Goal: Information Seeking & Learning: Learn about a topic

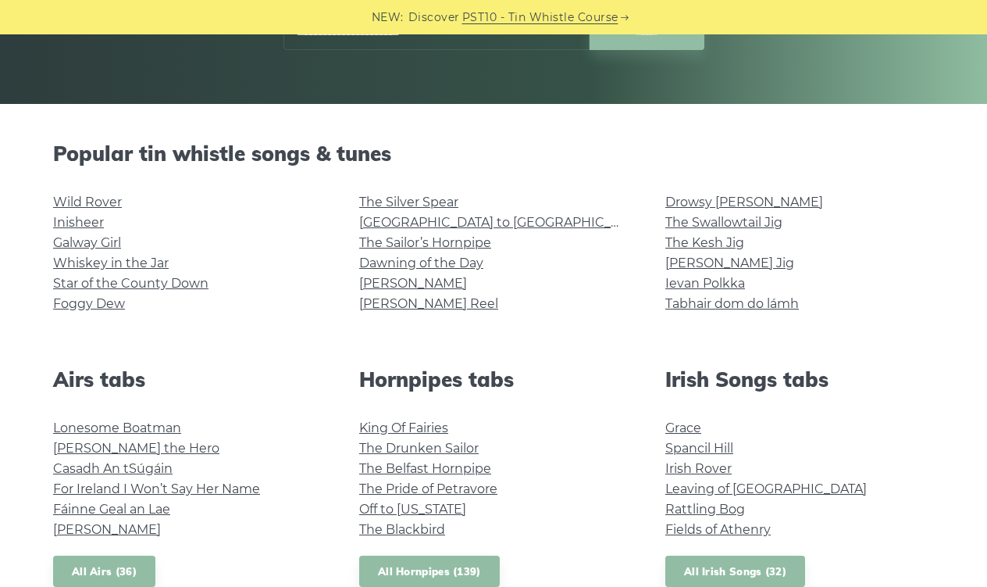
scroll to position [319, 0]
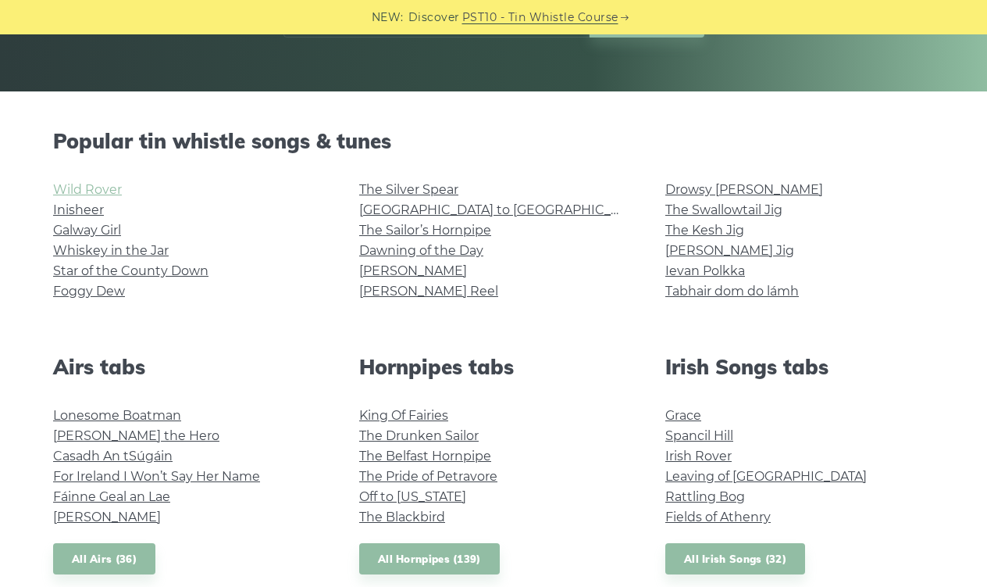
click at [99, 188] on link "Wild Rover" at bounding box center [87, 189] width 69 height 15
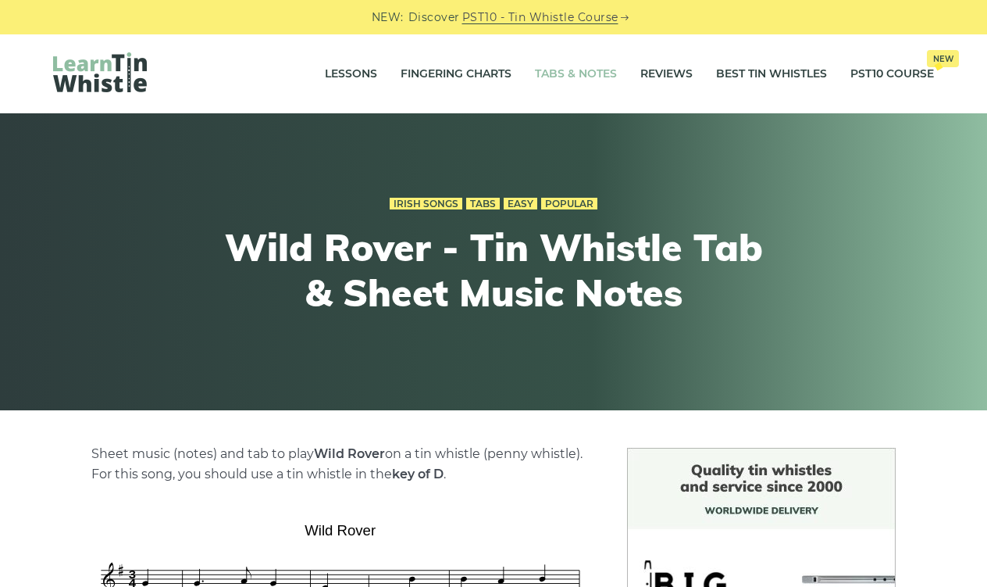
click at [572, 80] on link "Tabs & Notes" at bounding box center [576, 74] width 82 height 39
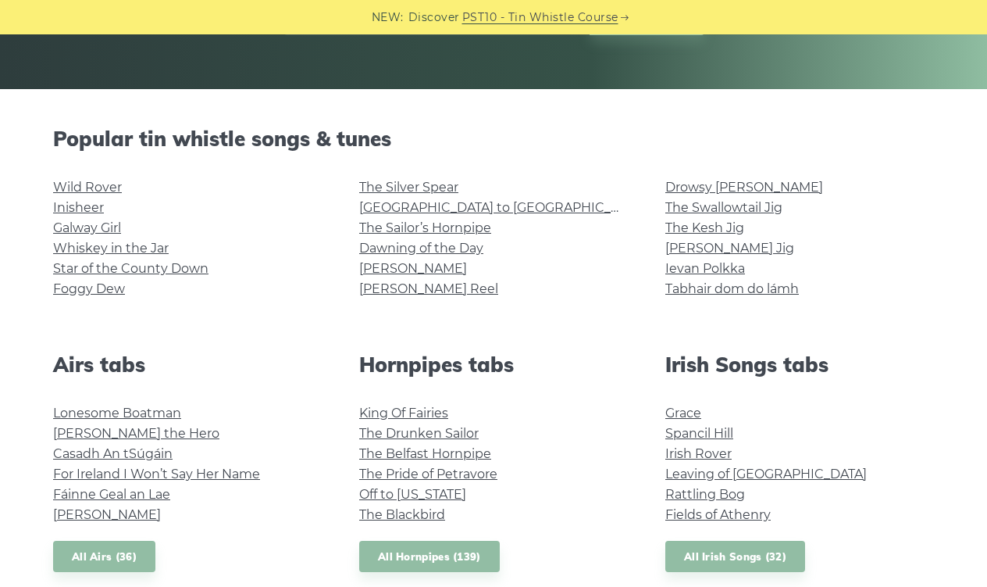
scroll to position [322, 0]
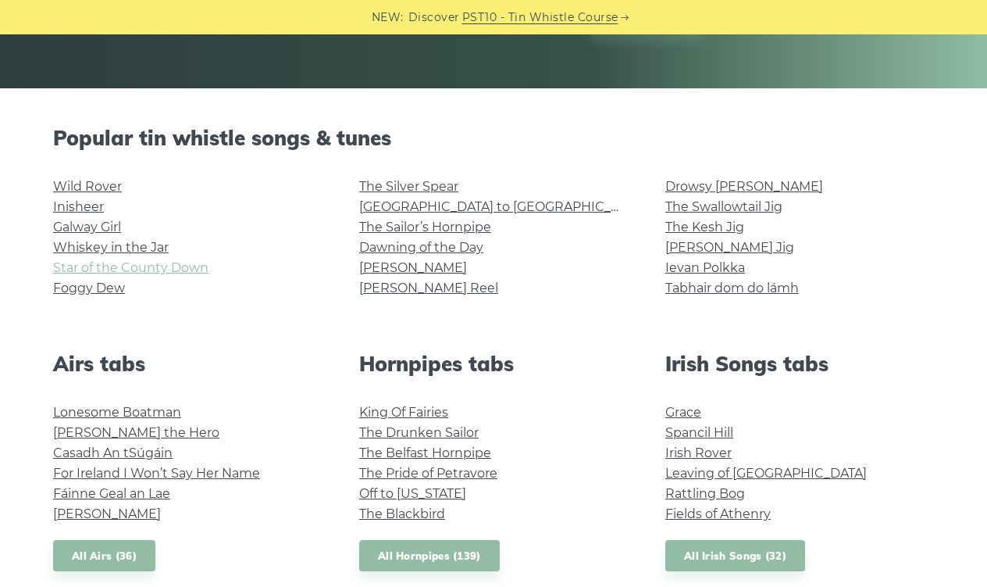
click at [169, 267] on link "Star of the County Down" at bounding box center [130, 267] width 155 height 15
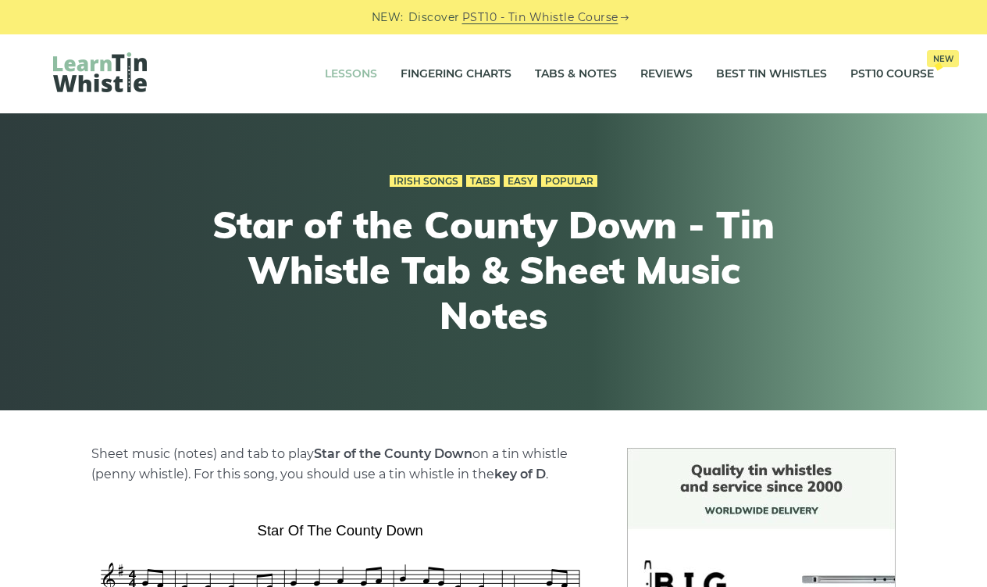
click at [349, 75] on link "Lessons" at bounding box center [351, 74] width 52 height 39
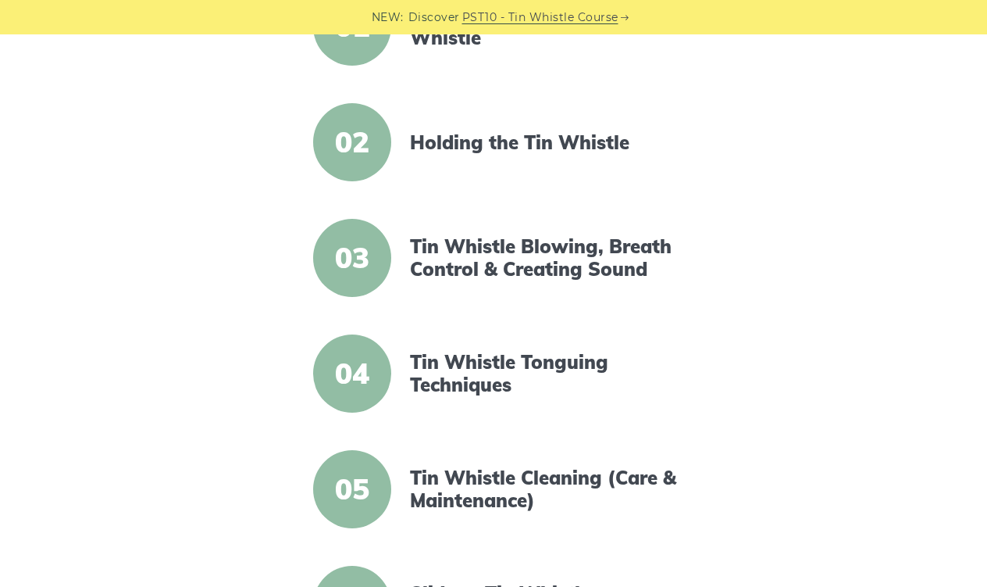
scroll to position [465, 0]
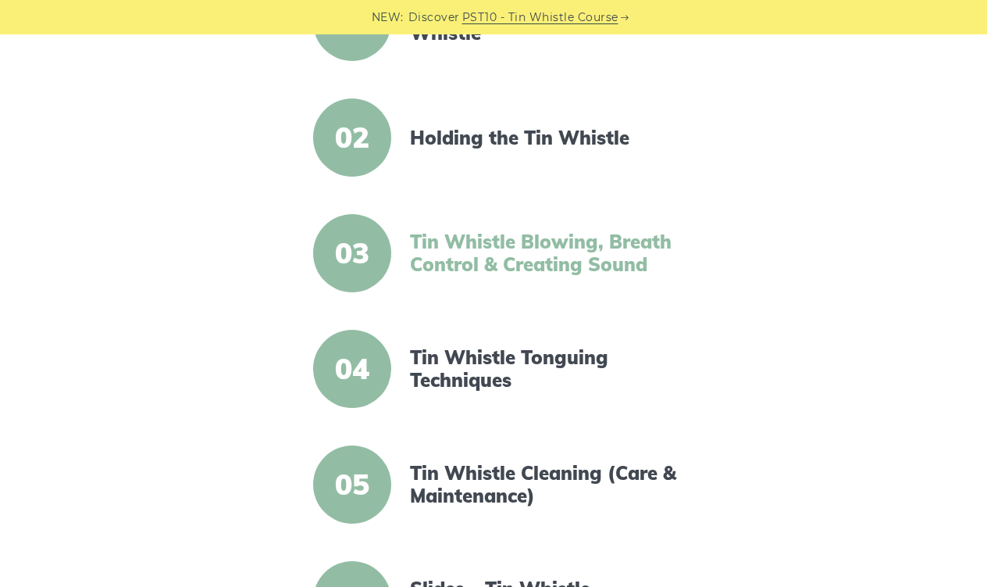
click at [509, 262] on link "Tin Whistle Blowing, Breath Control & Creating Sound" at bounding box center [544, 252] width 269 height 45
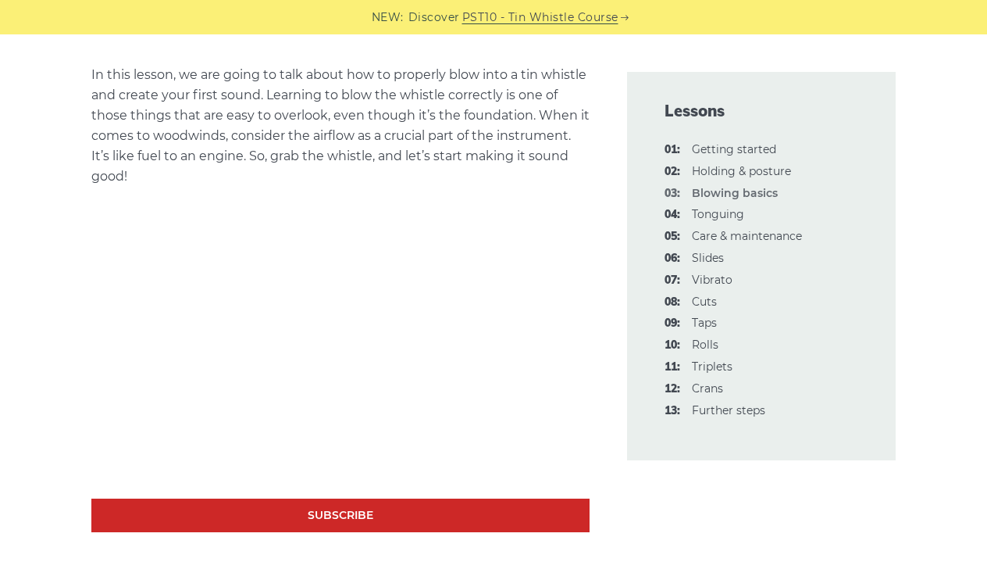
scroll to position [387, 0]
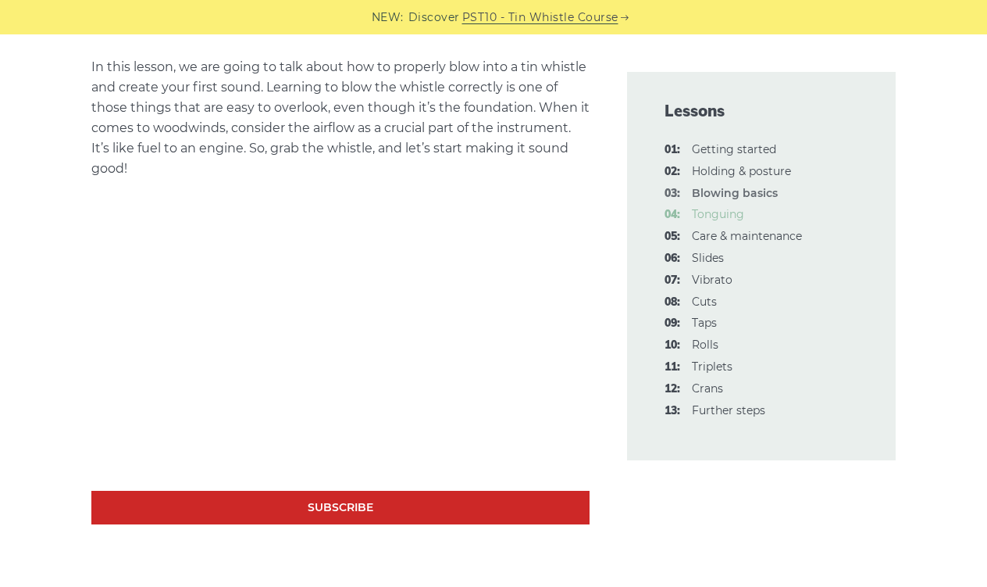
click at [718, 218] on link "04: Tonguing" at bounding box center [718, 214] width 52 height 14
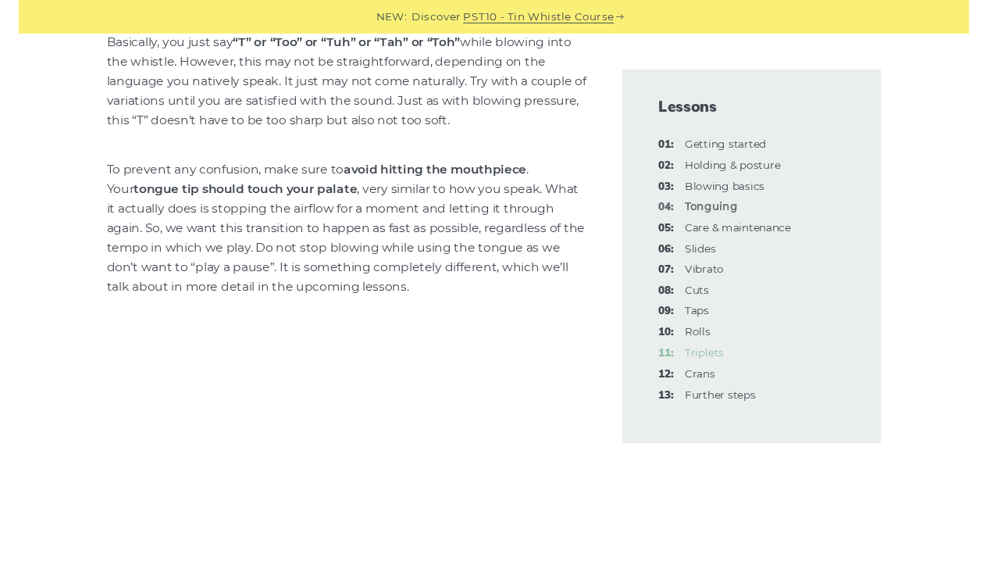
scroll to position [976, 0]
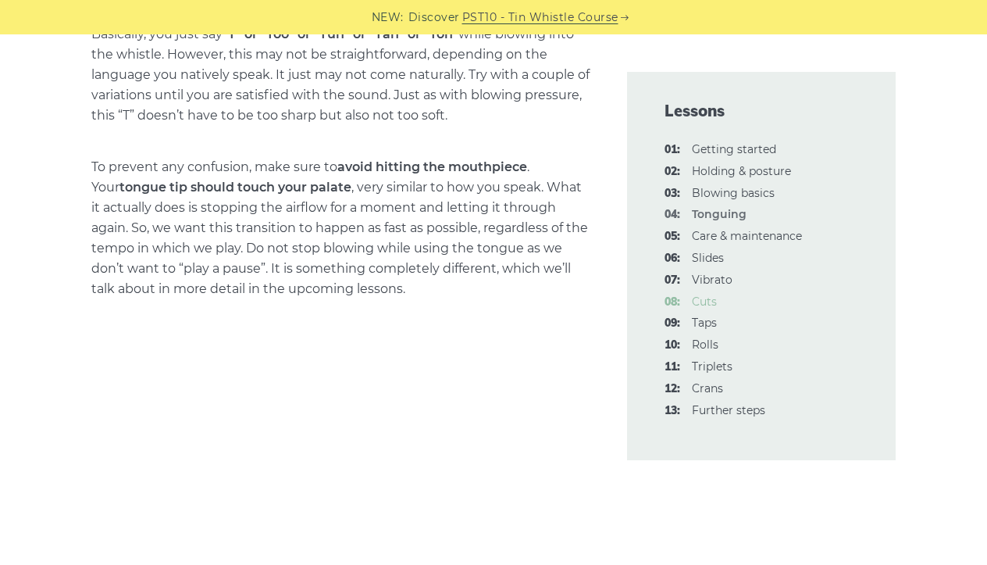
click at [701, 297] on link "08: Cuts" at bounding box center [704, 301] width 25 height 14
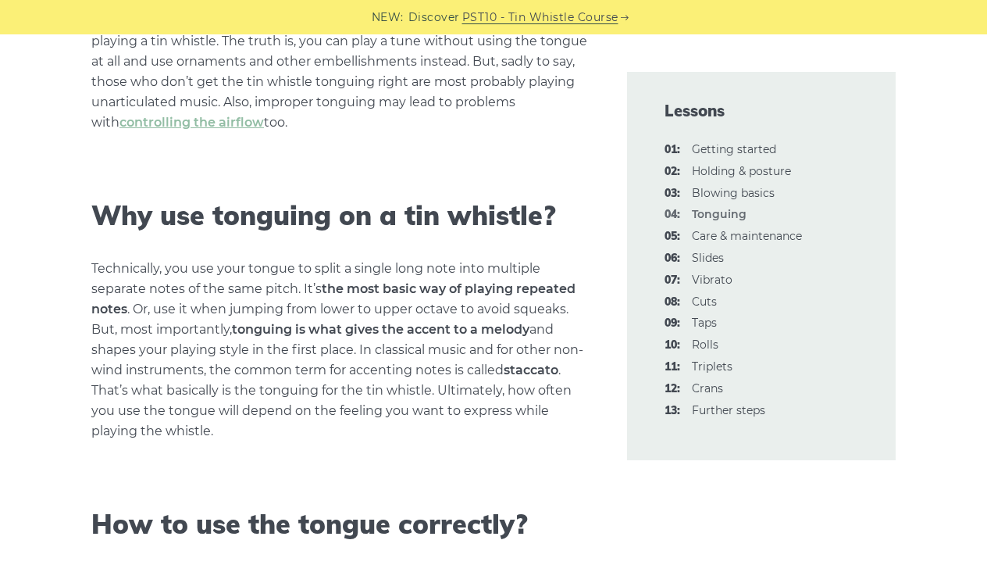
scroll to position [439, 0]
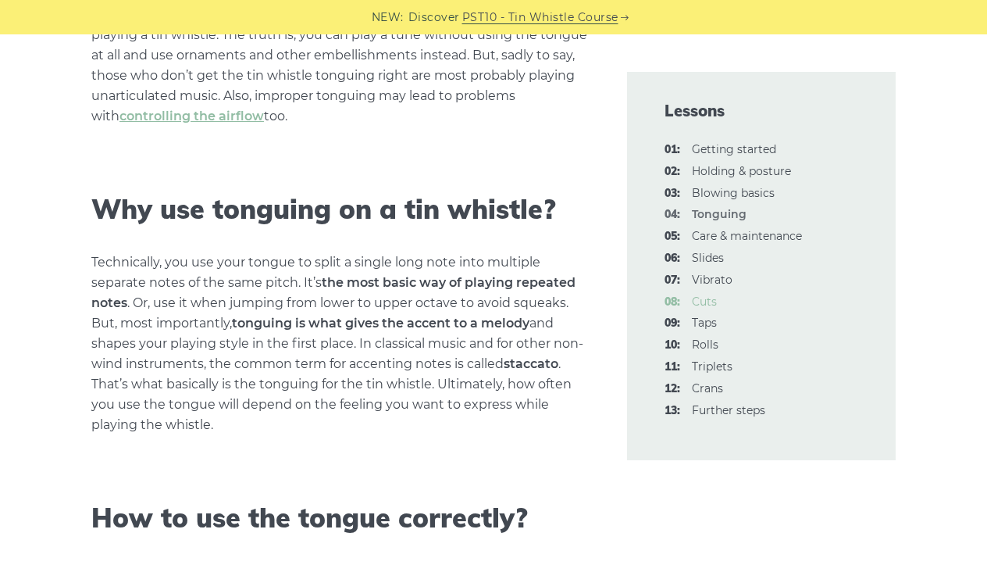
click at [714, 299] on link "08: Cuts" at bounding box center [704, 301] width 25 height 14
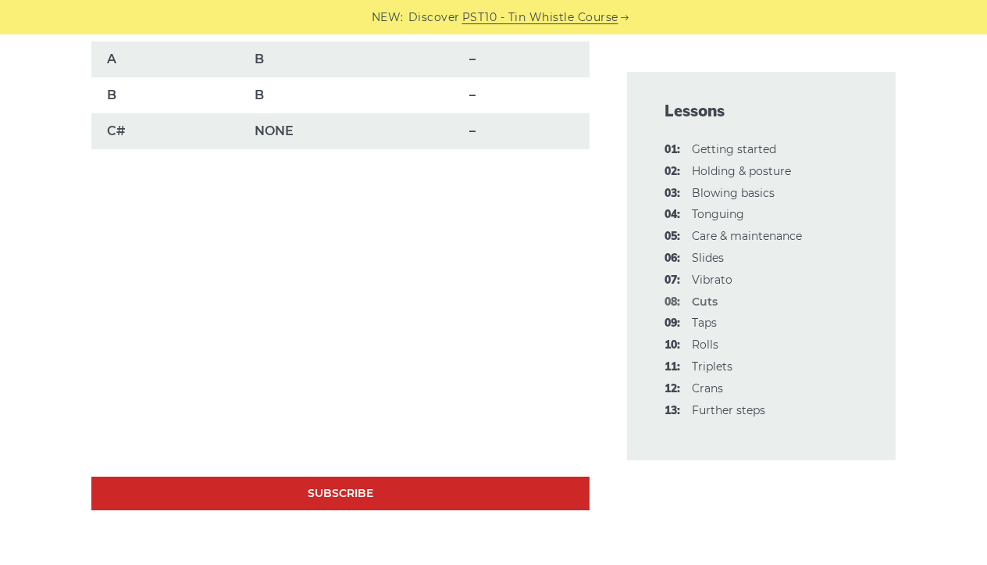
scroll to position [1422, 0]
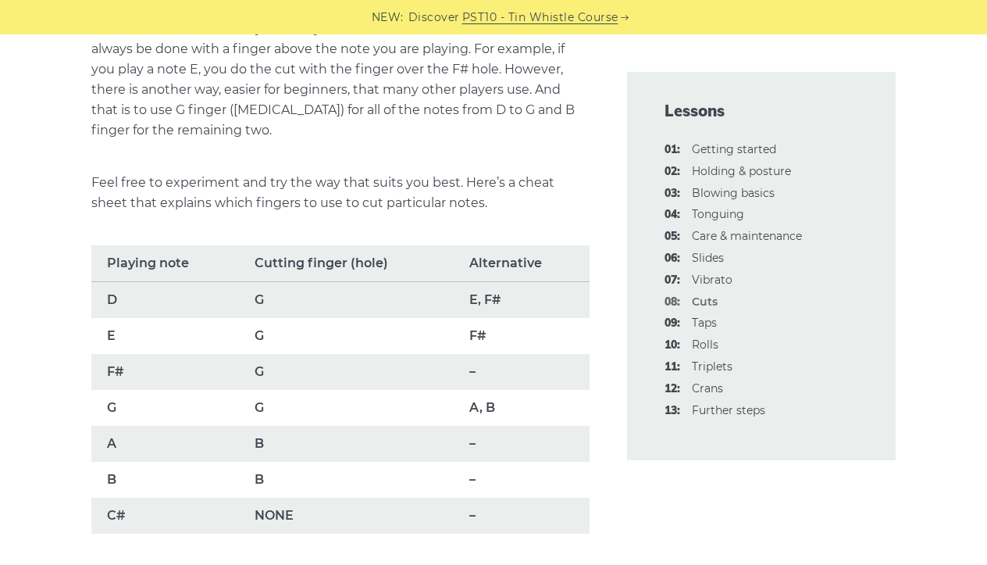
scroll to position [1011, 0]
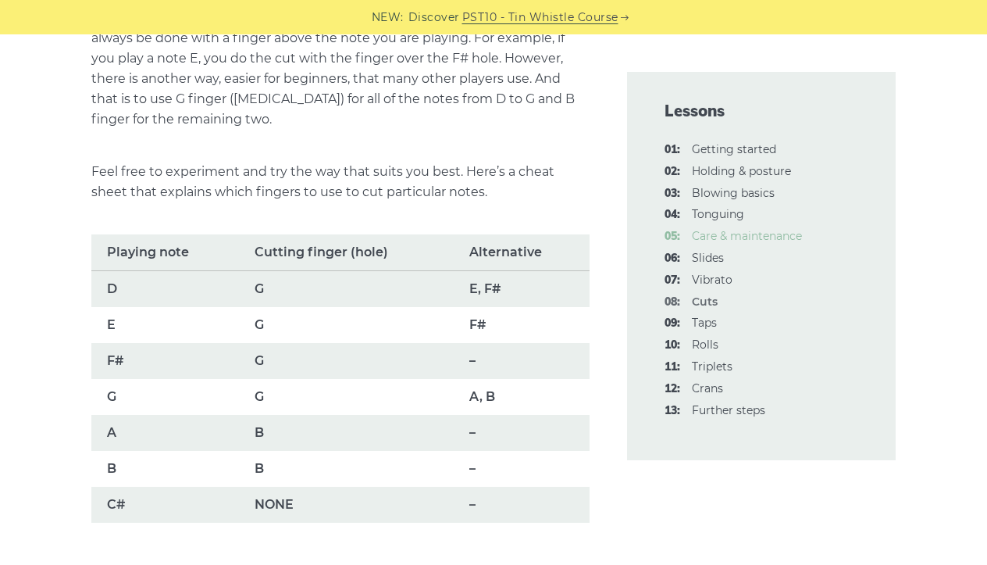
click at [750, 232] on link "05: Care & maintenance" at bounding box center [747, 236] width 110 height 14
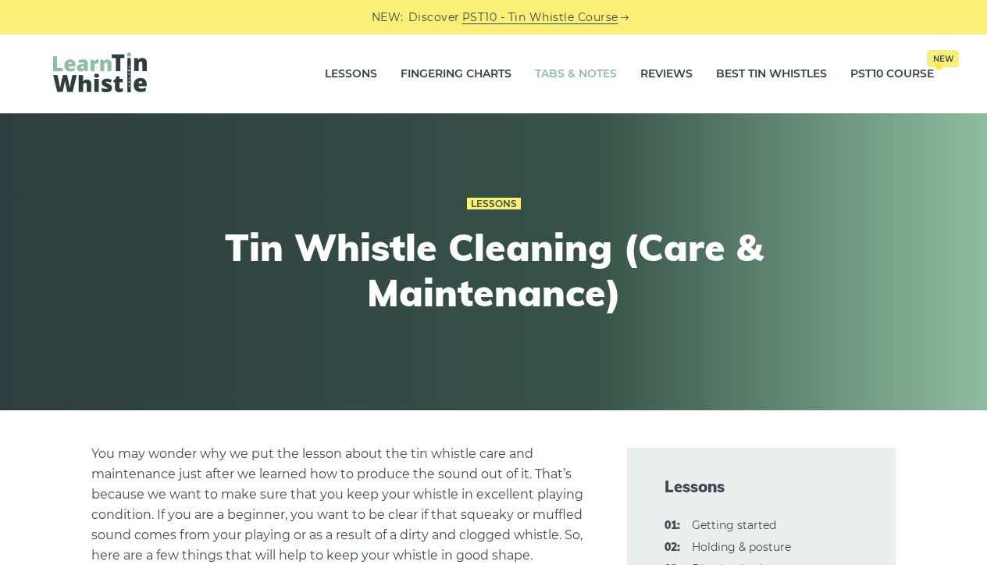
click at [600, 82] on link "Tabs & Notes" at bounding box center [576, 74] width 82 height 39
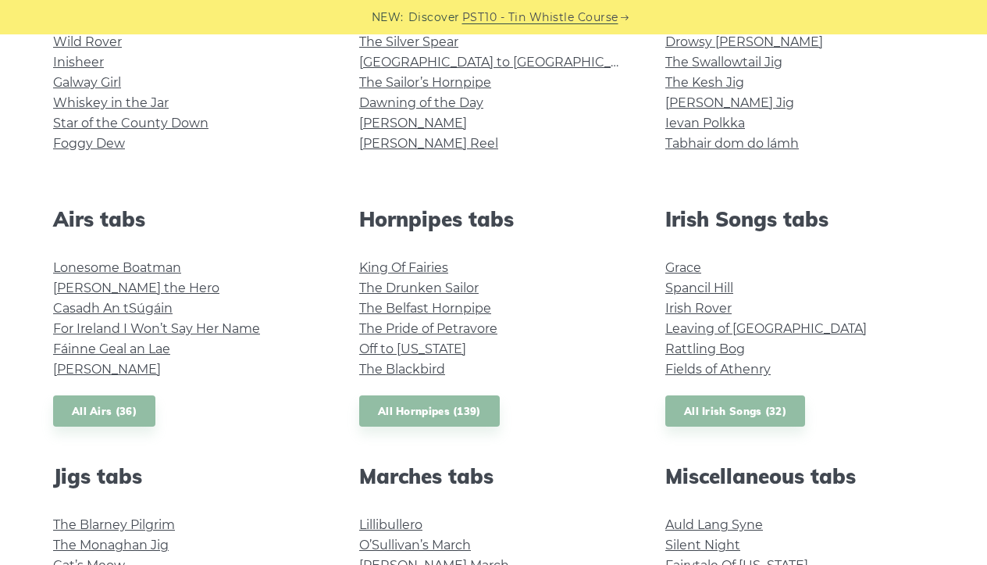
scroll to position [474, 0]
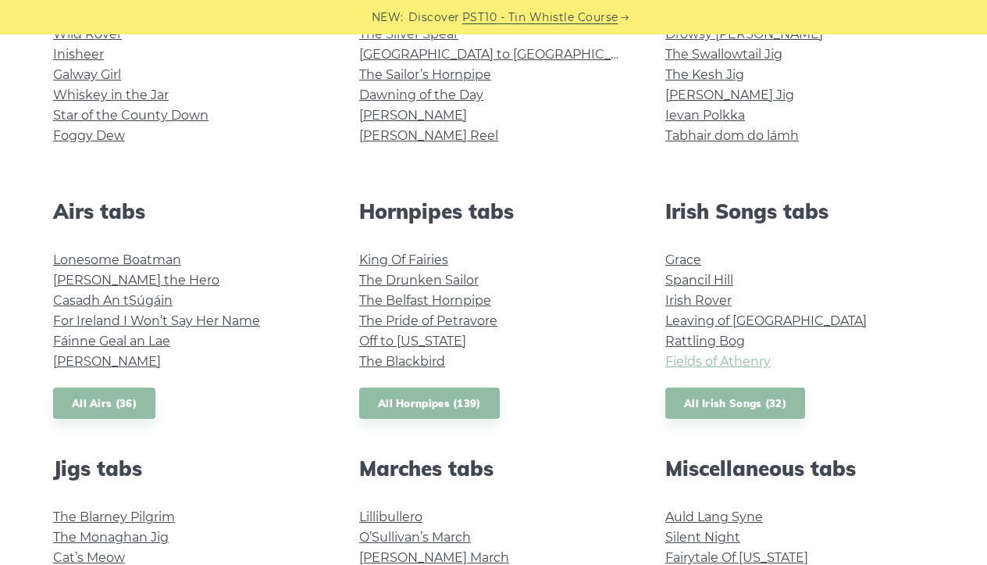
click at [744, 362] on link "Fields of Athenry" at bounding box center [717, 361] width 105 height 15
